Goal: Obtain resource: Obtain resource

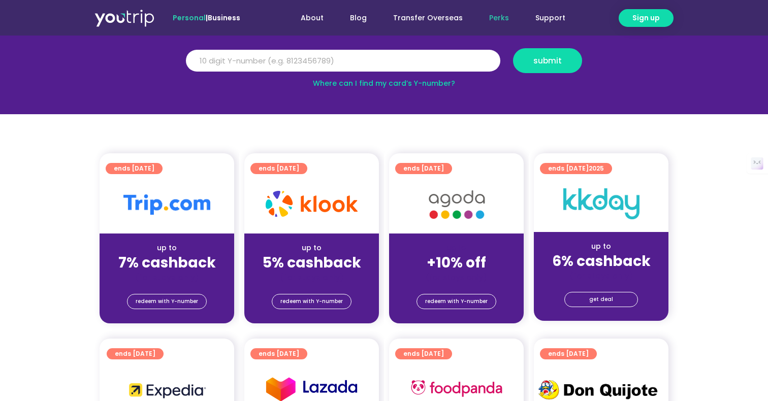
scroll to position [140, 0]
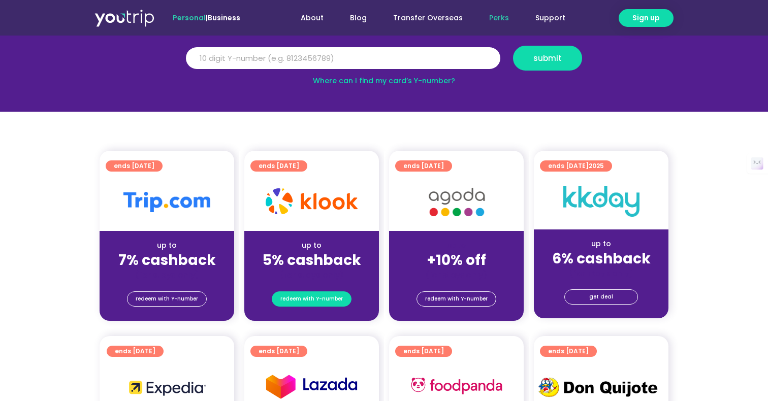
click at [312, 299] on span "redeem with Y-number" at bounding box center [311, 299] width 62 height 14
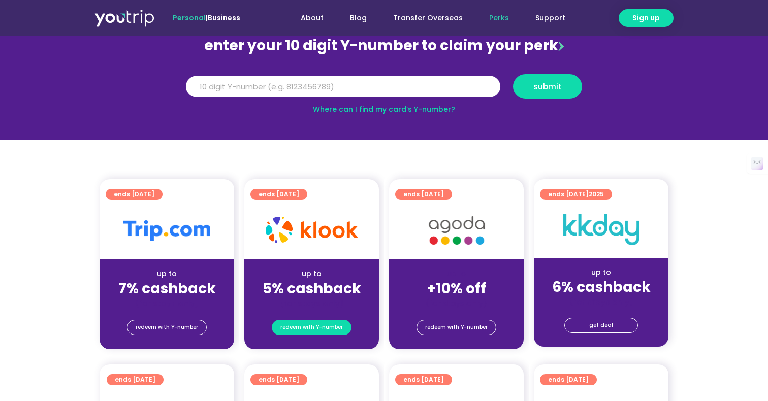
click at [311, 327] on span "redeem with Y-number" at bounding box center [311, 327] width 62 height 14
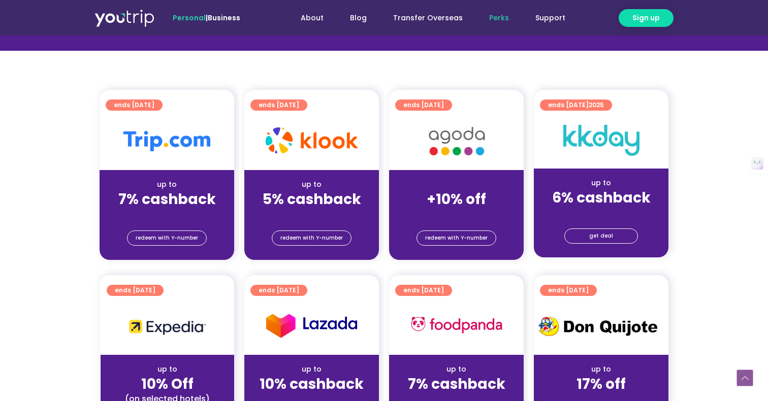
scroll to position [202, 0]
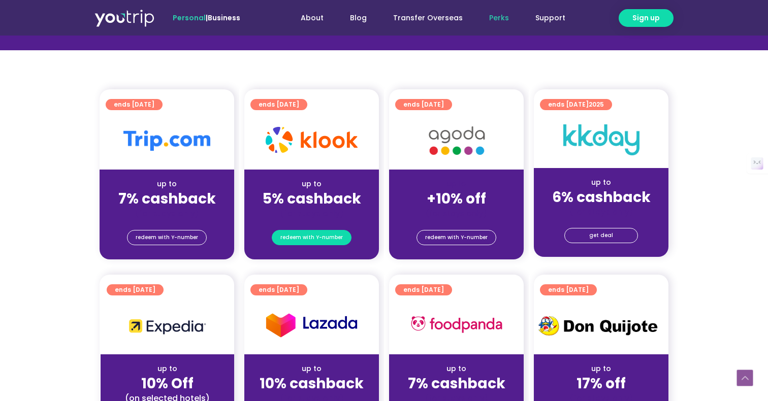
click at [314, 234] on span "redeem with Y-number" at bounding box center [311, 238] width 62 height 14
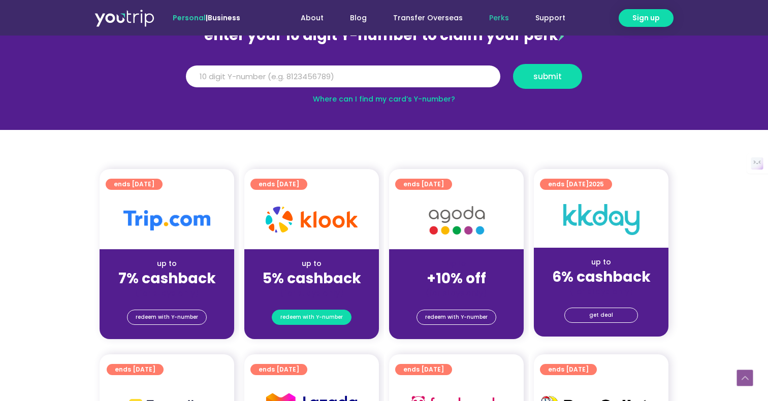
scroll to position [112, 0]
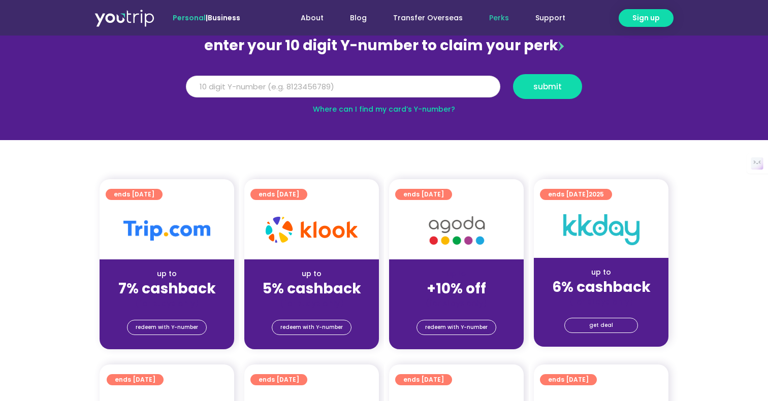
click at [279, 95] on input "Y Number" at bounding box center [343, 87] width 314 height 22
type input "8868808721"
click at [546, 83] on span "submit" at bounding box center [547, 87] width 28 height 8
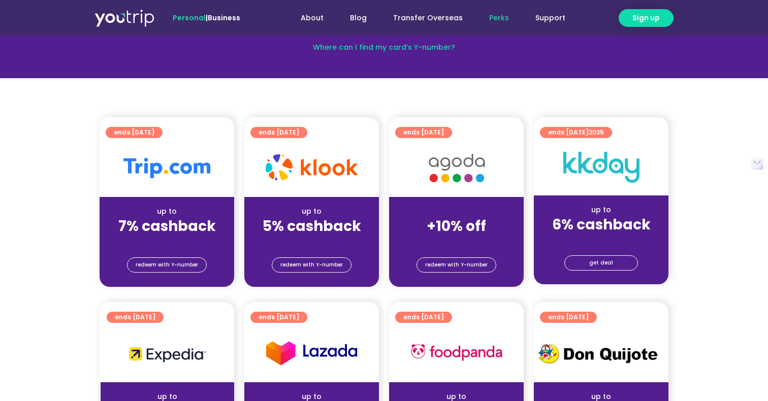
scroll to position [194, 0]
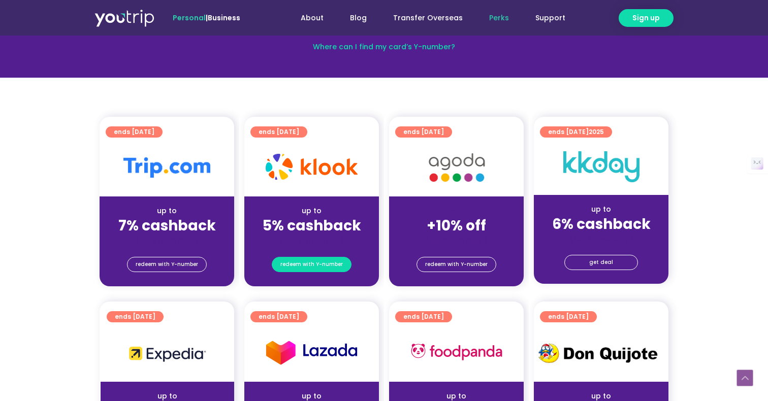
click at [336, 269] on span "redeem with Y-number" at bounding box center [311, 265] width 62 height 14
